Goal: Information Seeking & Learning: Learn about a topic

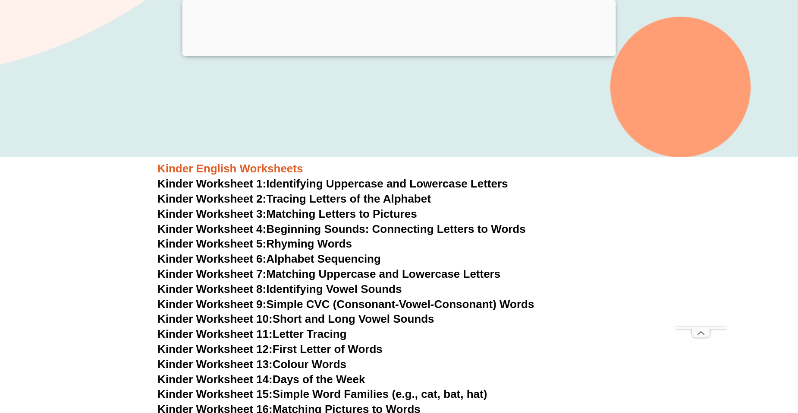
scroll to position [302, 0]
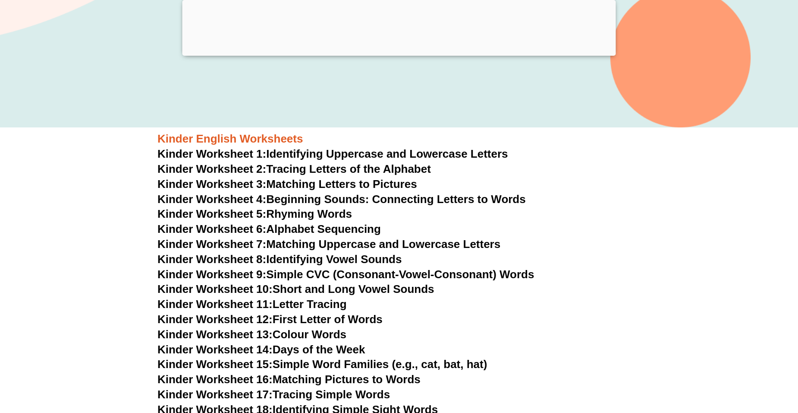
click at [314, 270] on link "Kinder Worksheet 9: Simple CVC (Consonant-Vowel-Consonant) Words" at bounding box center [346, 274] width 377 height 13
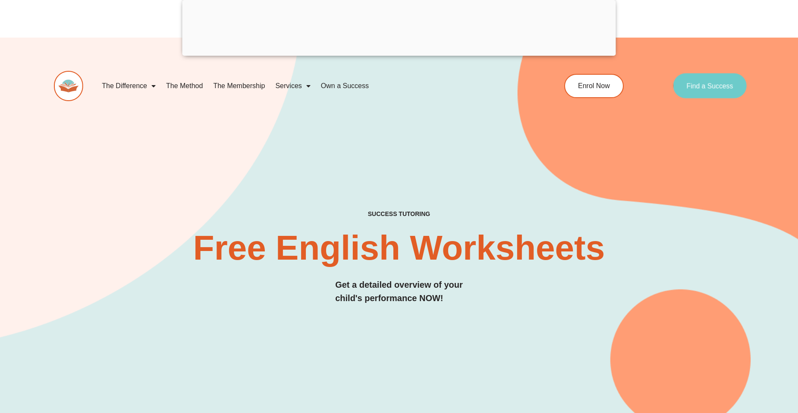
click at [713, 87] on span "Find a Success" at bounding box center [710, 85] width 47 height 7
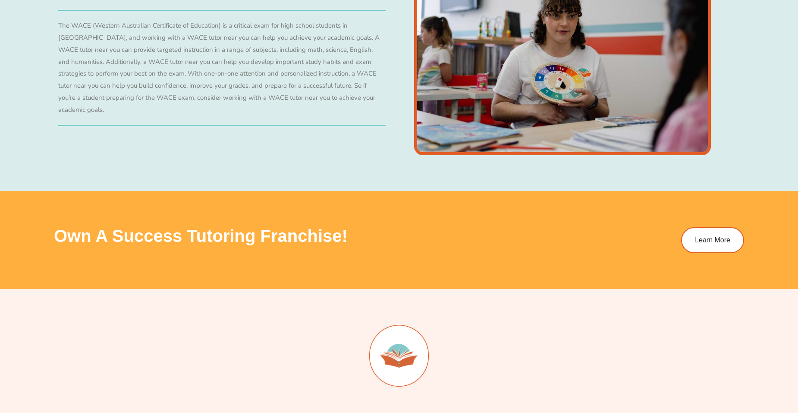
scroll to position [3437, 0]
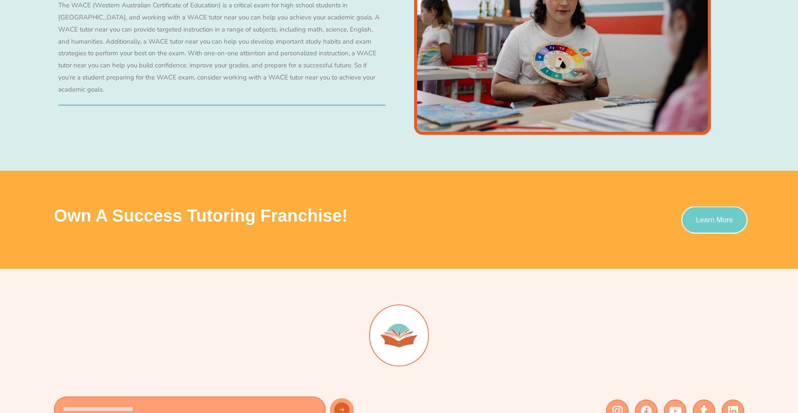
click at [726, 216] on span "Learn More" at bounding box center [714, 219] width 37 height 7
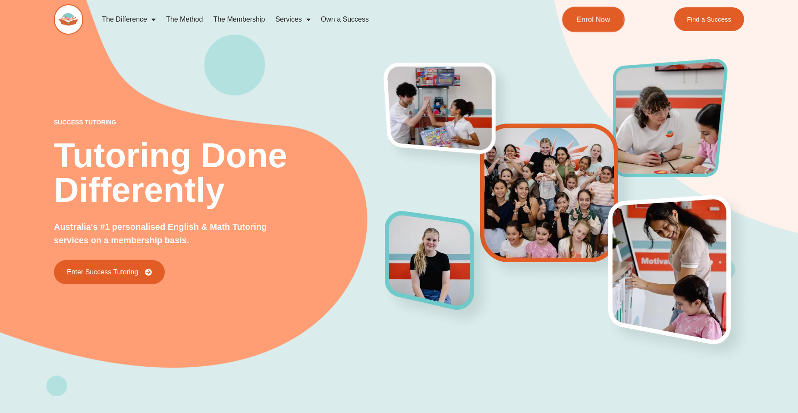
click at [601, 25] on link "Enrol Now" at bounding box center [593, 19] width 63 height 25
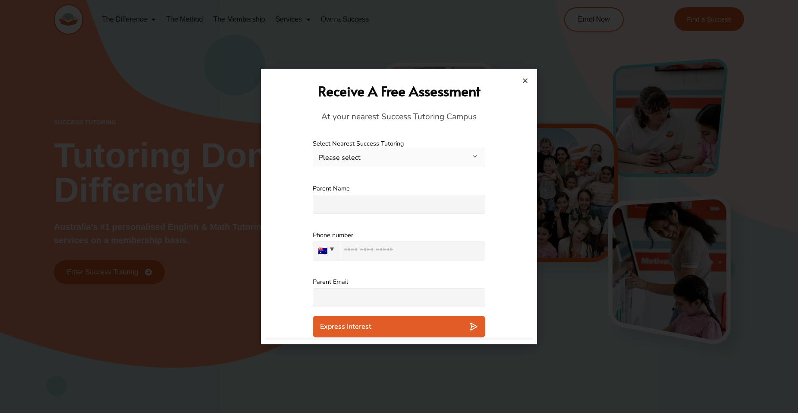
click at [407, 155] on button "Please select" at bounding box center [399, 157] width 173 height 19
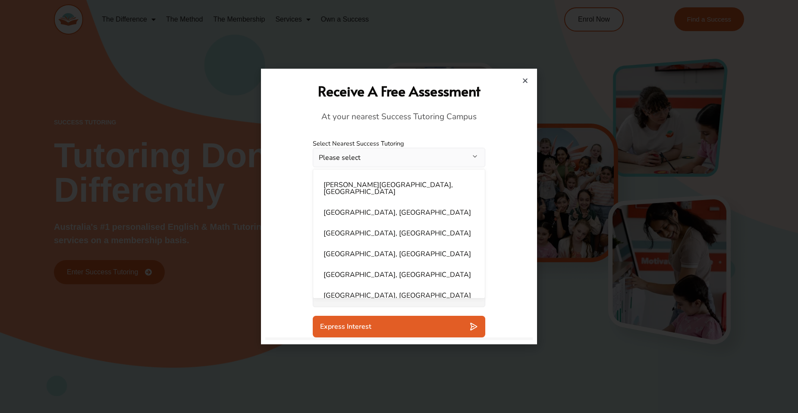
scroll to position [345, 0]
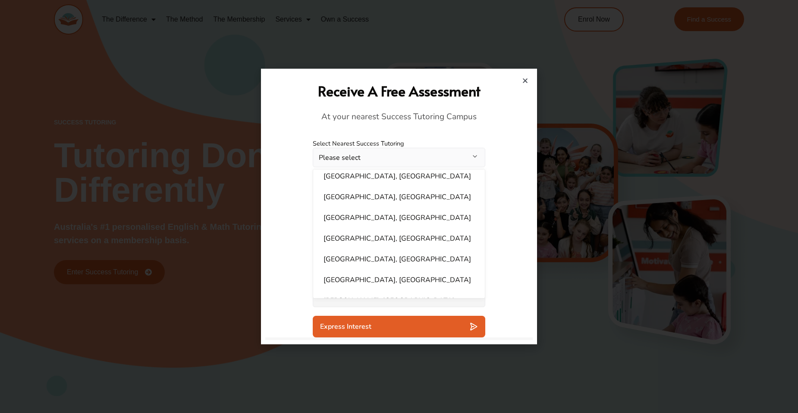
click at [527, 80] on icon "Close" at bounding box center [525, 80] width 6 height 6
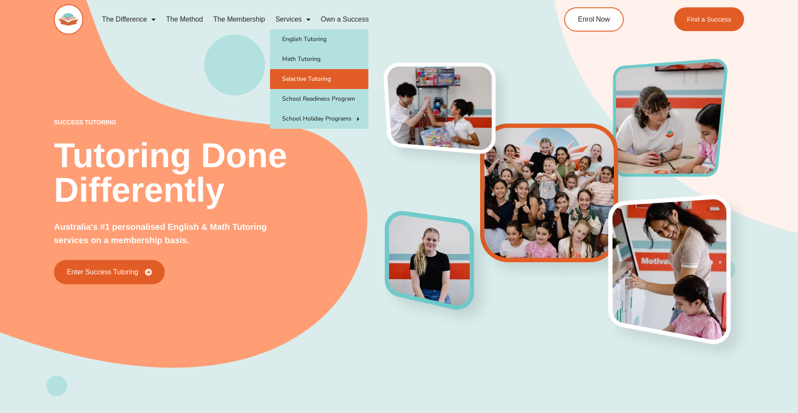
click at [309, 83] on link "Selective Tutoring" at bounding box center [319, 79] width 98 height 20
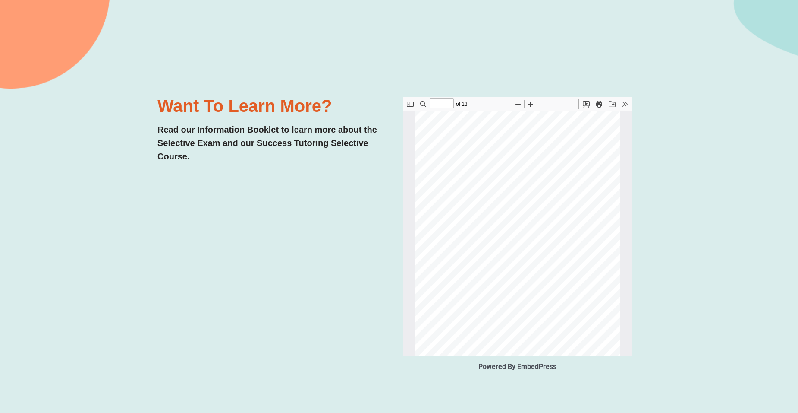
scroll to position [128, 0]
type input "*"
type input "**"
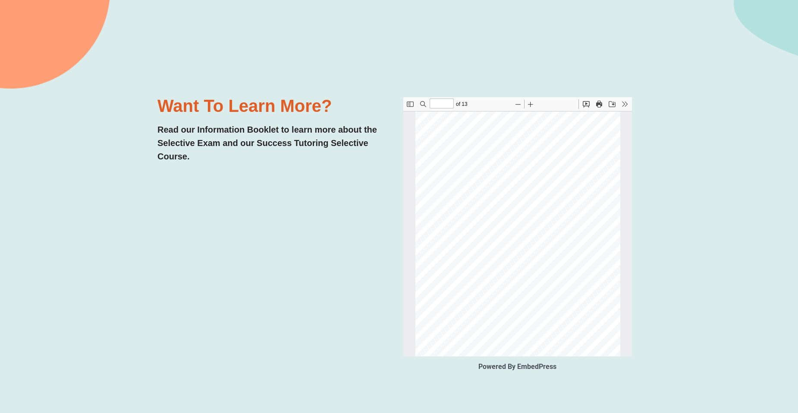
scroll to position [3590, 0]
